Goal: Check status

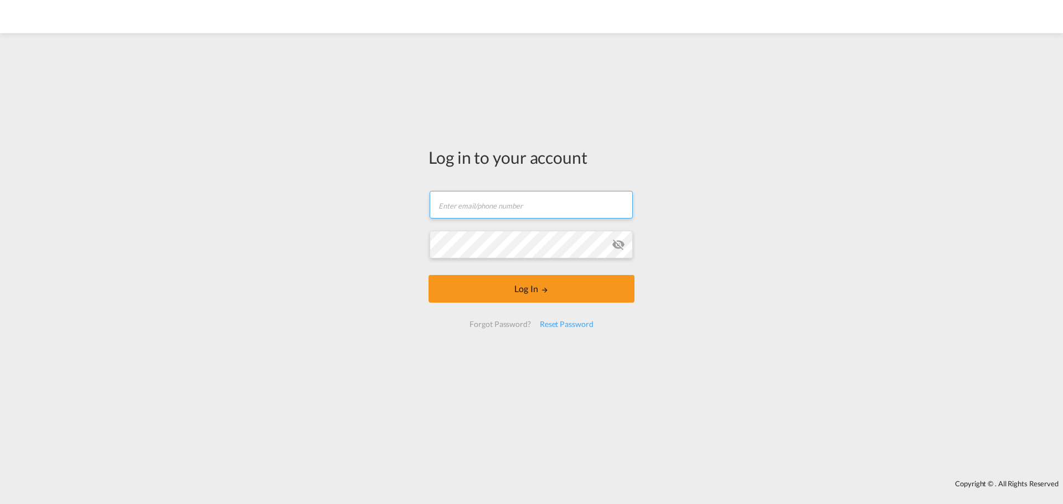
type input "[EMAIL_ADDRESS][DOMAIN_NAME]"
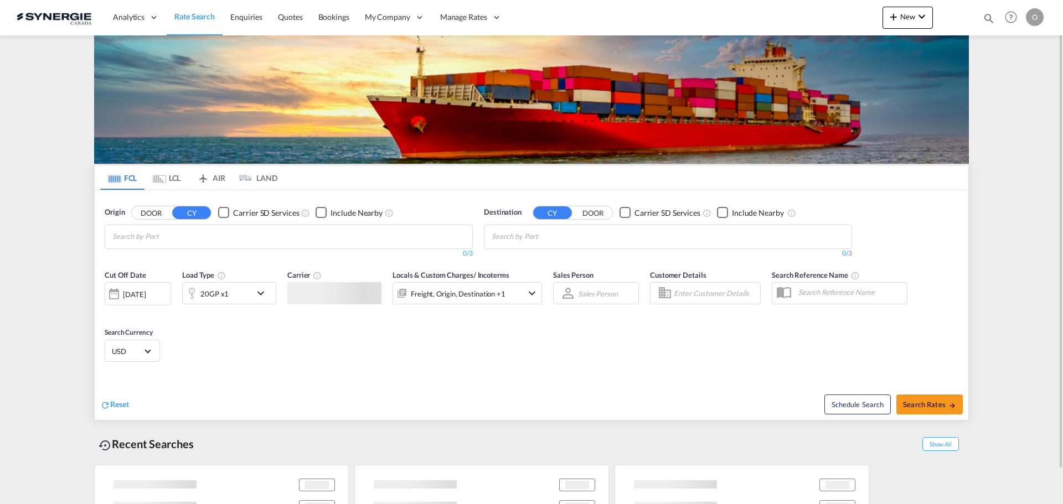
click at [983, 22] on md-icon "icon-magnify" at bounding box center [989, 18] width 12 height 12
click at [800, 23] on select "Bookings Quotes Enquiries" at bounding box center [812, 18] width 53 height 20
select select "Quotes"
click at [786, 8] on select "Bookings Quotes Enquiries" at bounding box center [812, 18] width 53 height 20
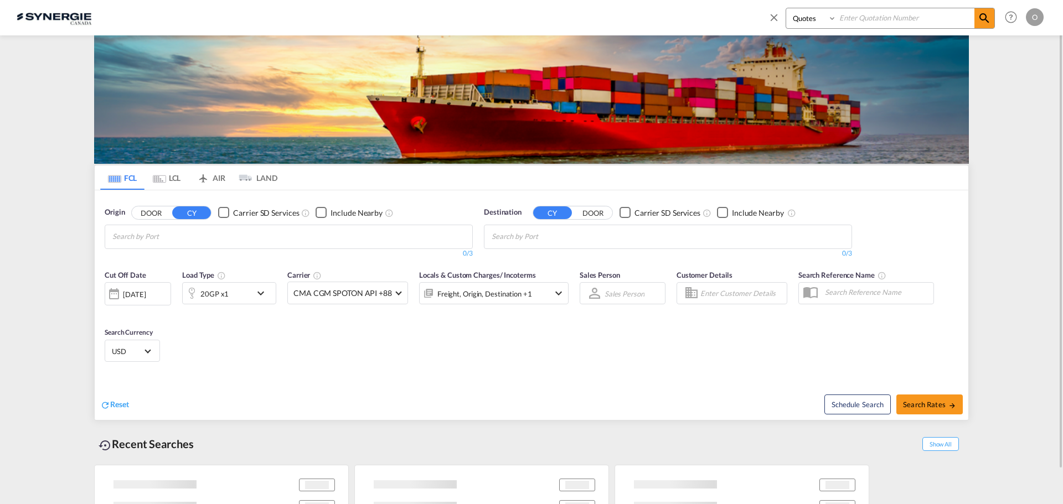
click at [871, 18] on input at bounding box center [906, 17] width 138 height 19
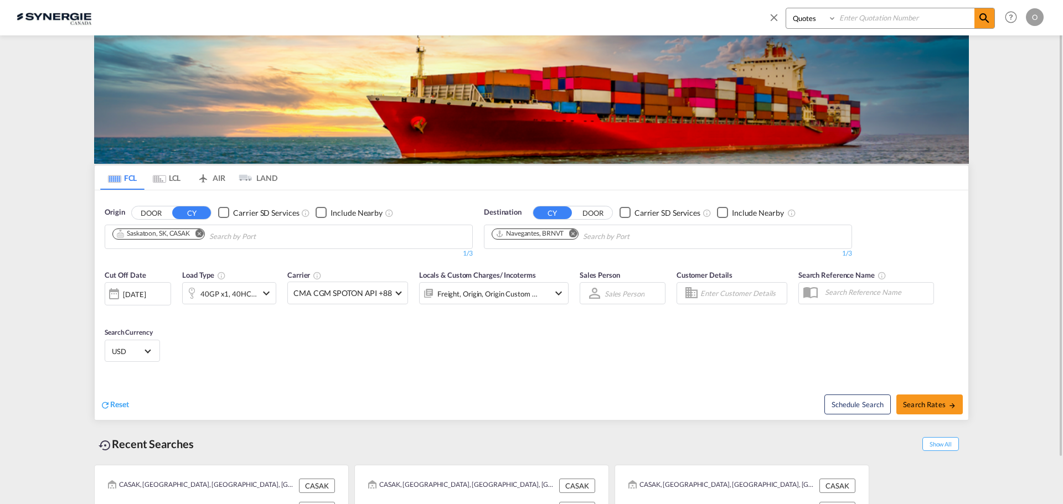
paste input "SYC000010076"
type input "SYC000010076"
click at [985, 17] on md-icon "icon-magnify" at bounding box center [984, 18] width 13 height 13
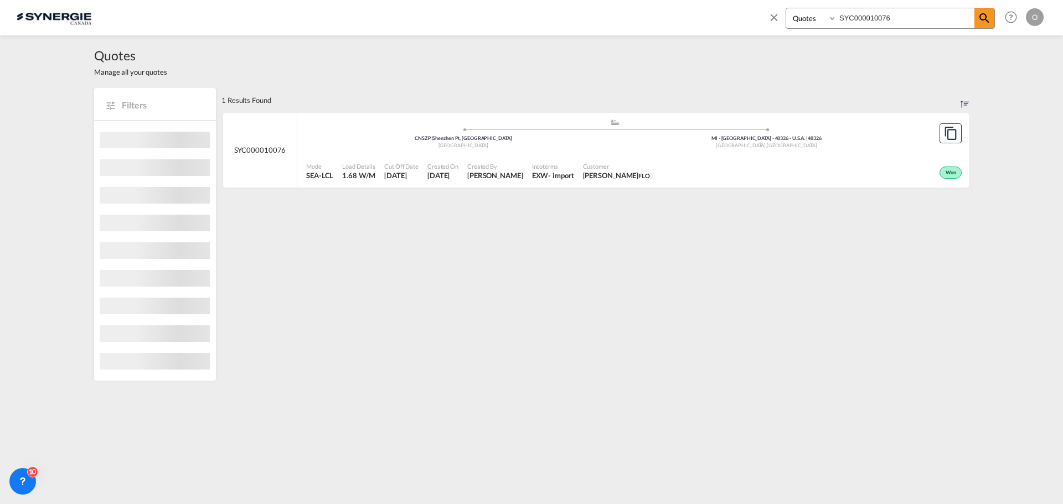
click at [900, 169] on div "Won" at bounding box center [809, 172] width 310 height 28
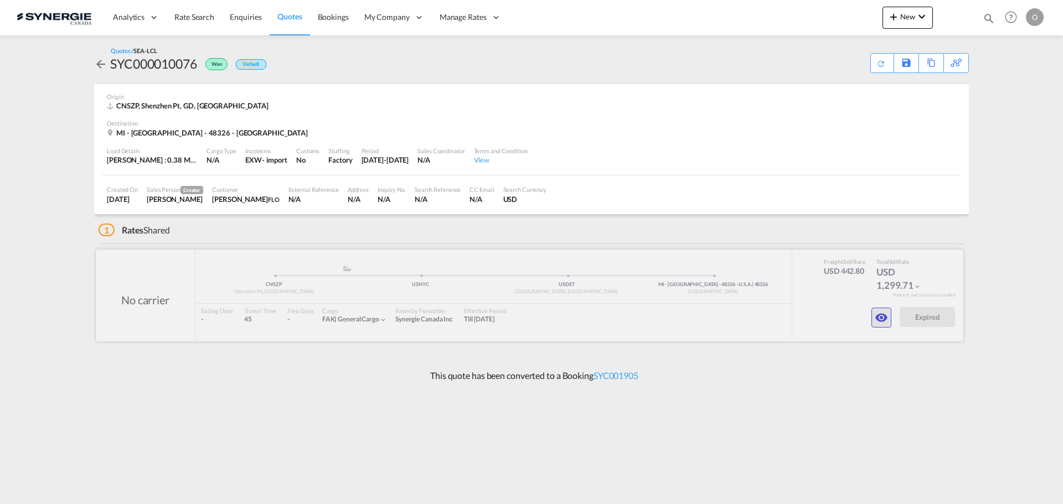
click at [879, 320] on md-icon "icon-eye" at bounding box center [881, 317] width 13 height 13
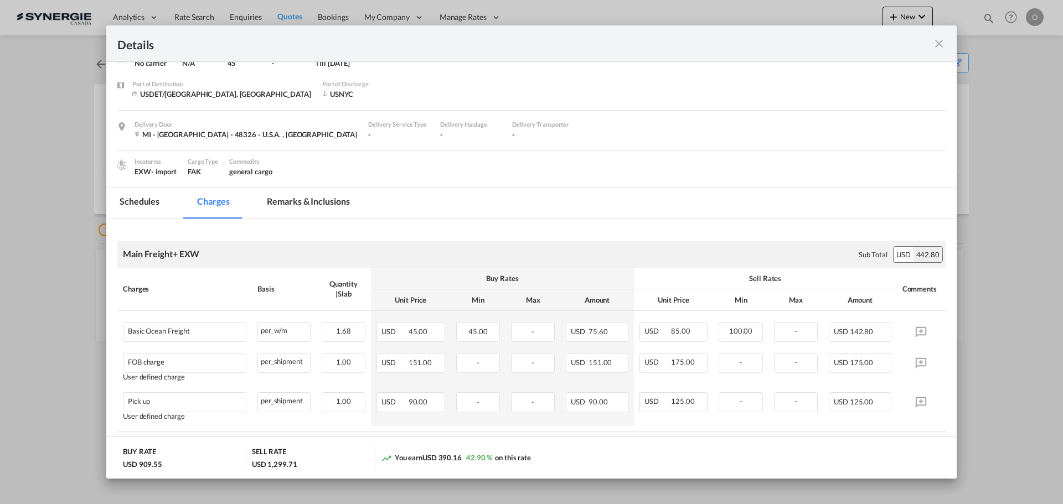
scroll to position [55, 0]
click at [301, 200] on md-tab-item "Remarks & Inclusions" at bounding box center [308, 204] width 109 height 30
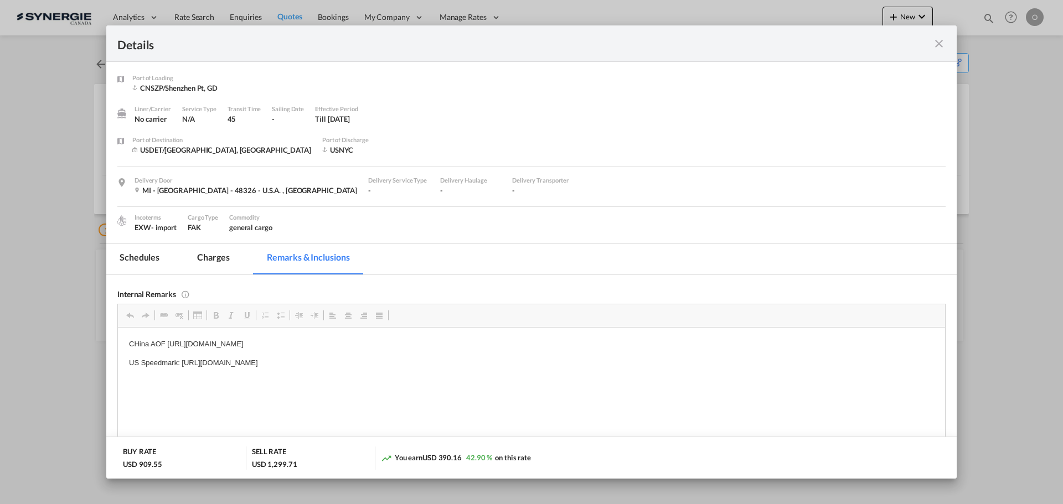
scroll to position [0, 0]
drag, startPoint x: 481, startPoint y: 366, endPoint x: 185, endPoint y: 363, distance: 296.2
drag, startPoint x: 182, startPoint y: 363, endPoint x: 471, endPoint y: 362, distance: 289.6
click at [471, 362] on p "US Speedmark: https://app.frontapp.com/open/msg_1dk19t5b?key=B4fSyT73UPiAynPHtT…" at bounding box center [531, 363] width 805 height 12
copy p "https://app.frontapp.com/open/msg_1dk19t5b?key=B4fSyT73UPiAynPHtTcrHiwexiBm9lRB"
